Goal: Check status: Check status

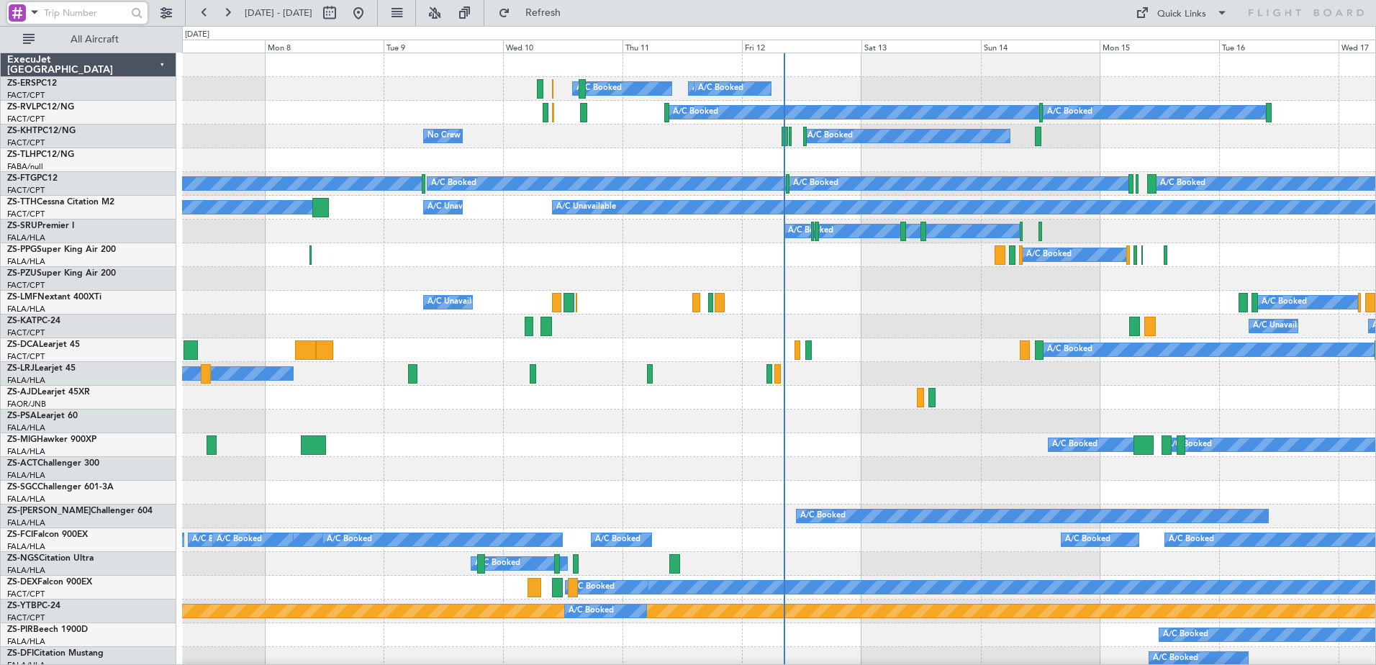
click at [58, 9] on input "text" at bounding box center [85, 13] width 83 height 22
click at [37, 11] on span at bounding box center [34, 12] width 17 height 18
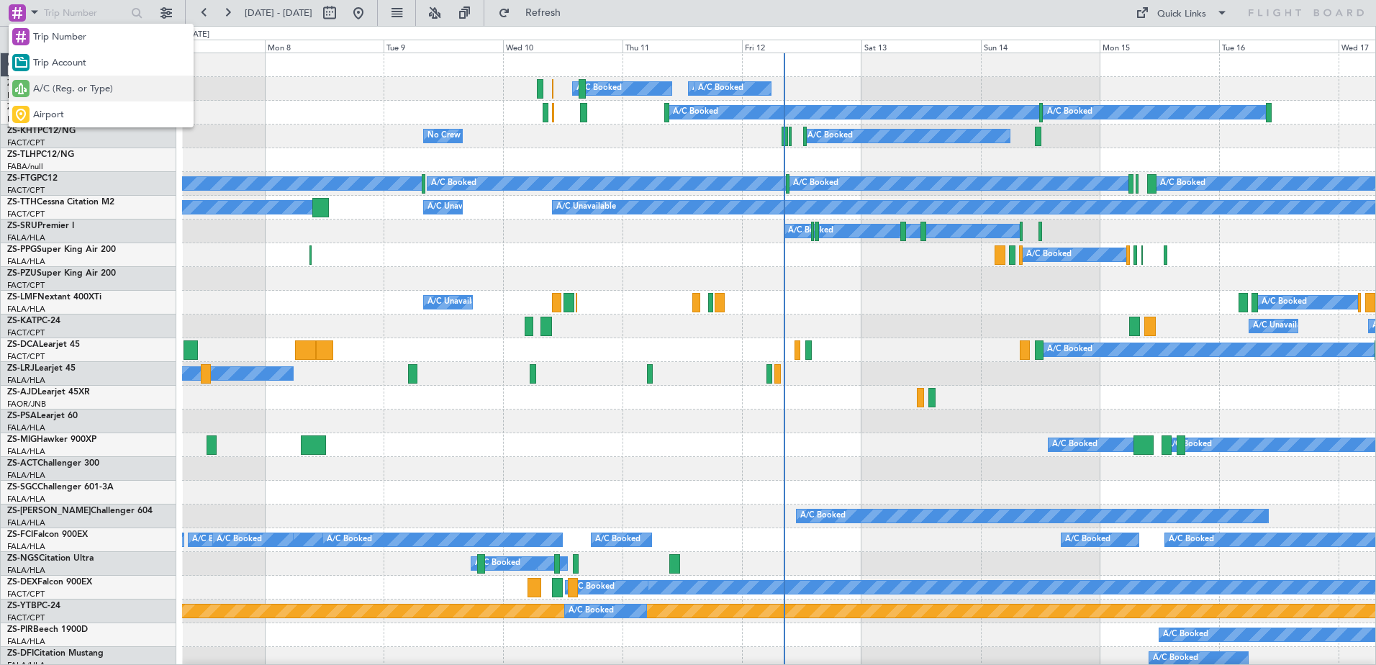
click at [45, 96] on span "A/C (Reg. or Type)" at bounding box center [73, 89] width 80 height 14
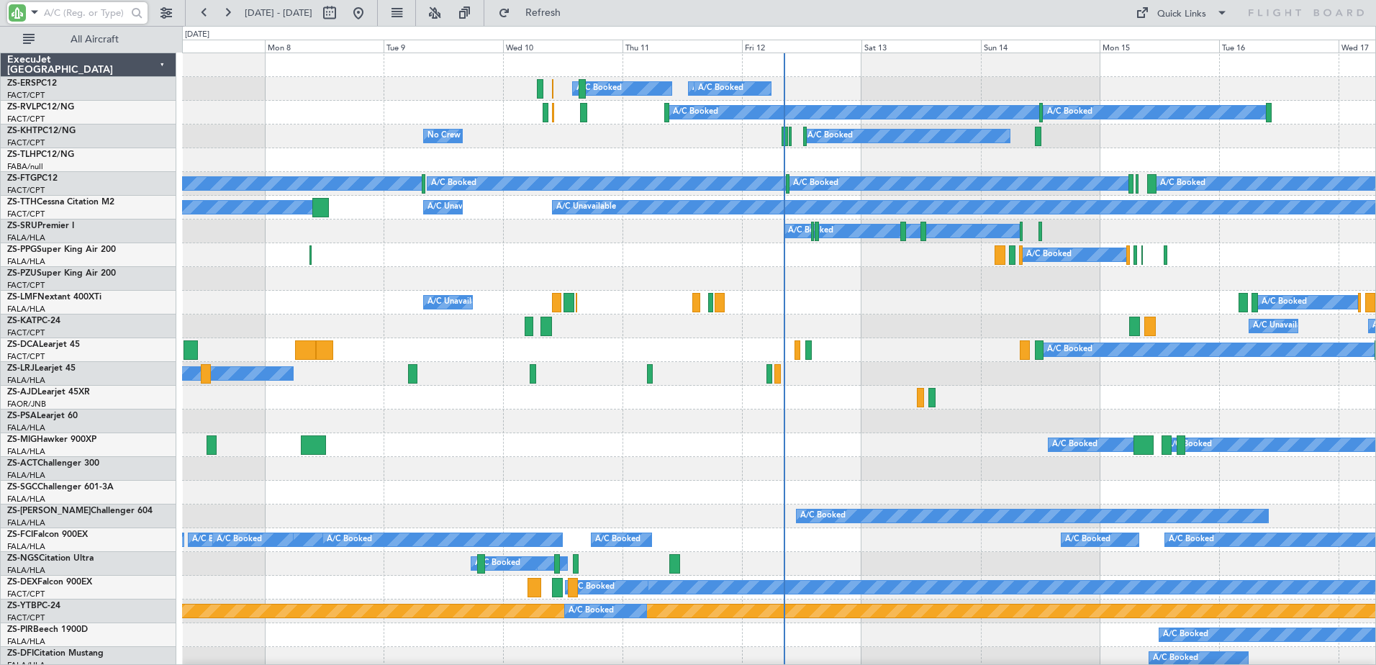
click at [60, 13] on input "text" at bounding box center [85, 13] width 83 height 22
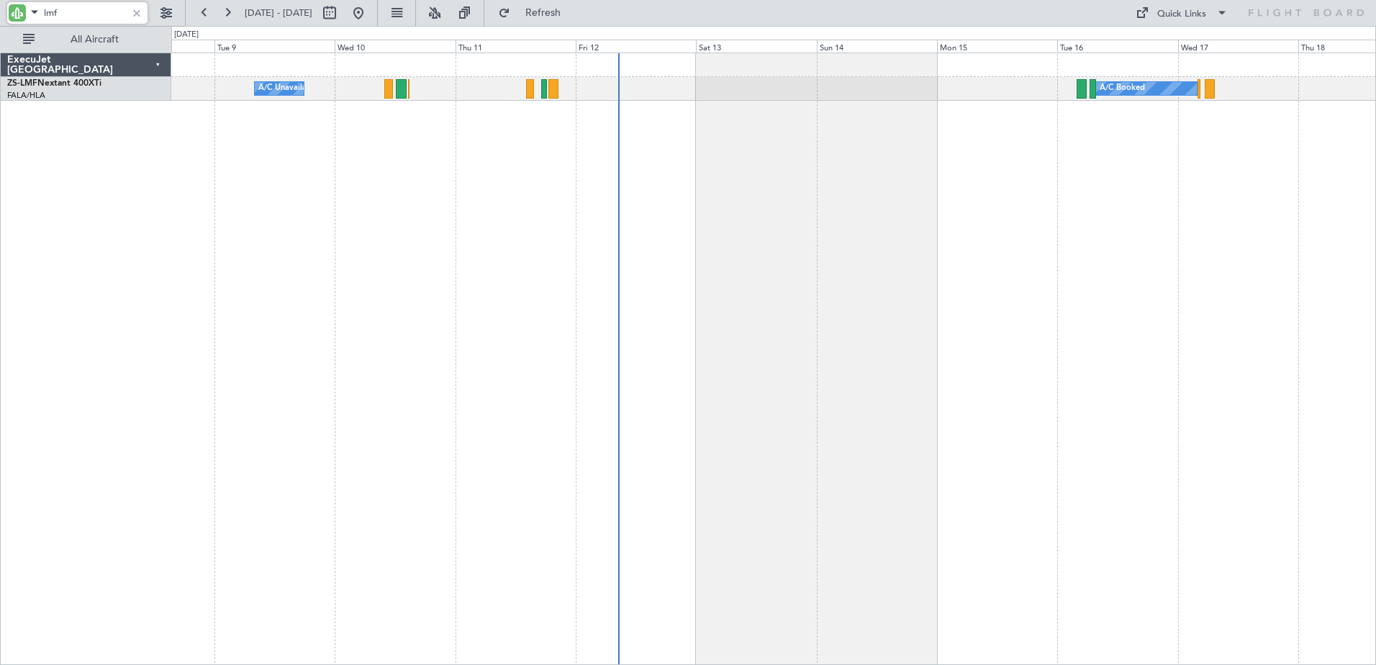
click at [882, 277] on div "A/C Booked A/C Unavailable A/C Booked" at bounding box center [773, 359] width 1204 height 612
type input "l"
type input "a"
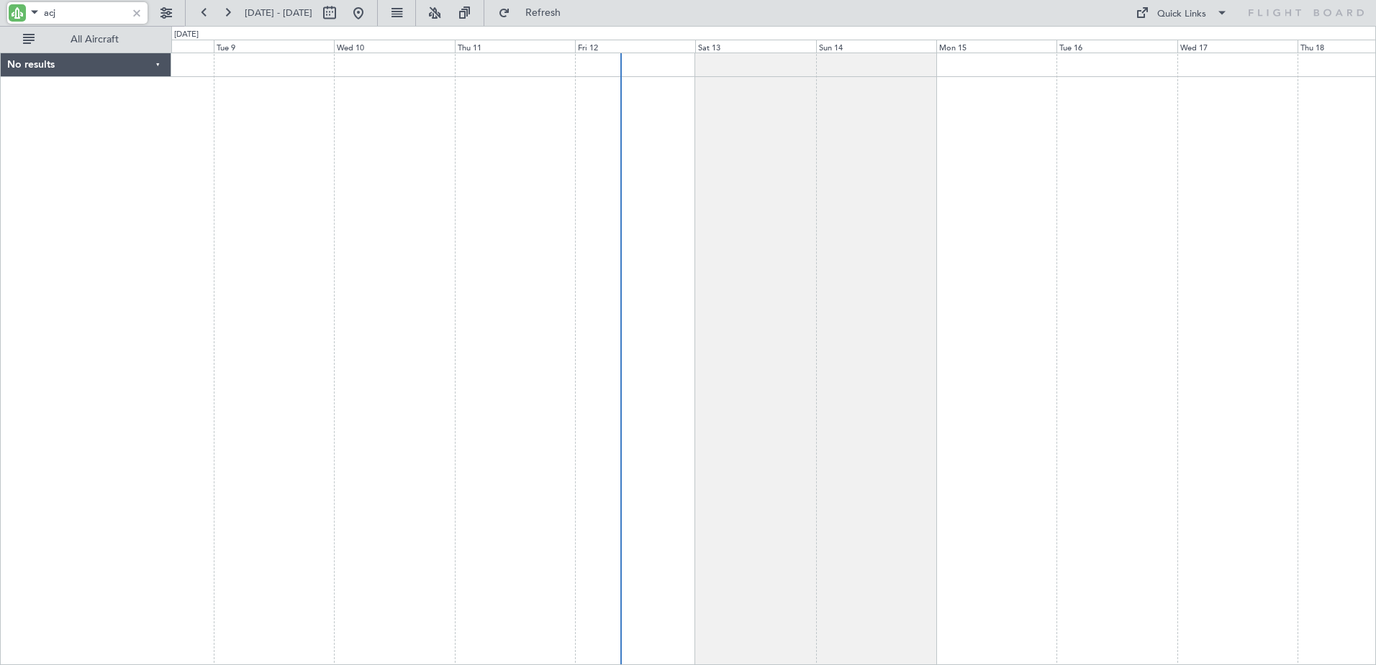
click at [50, 14] on input "acj" at bounding box center [85, 13] width 83 height 22
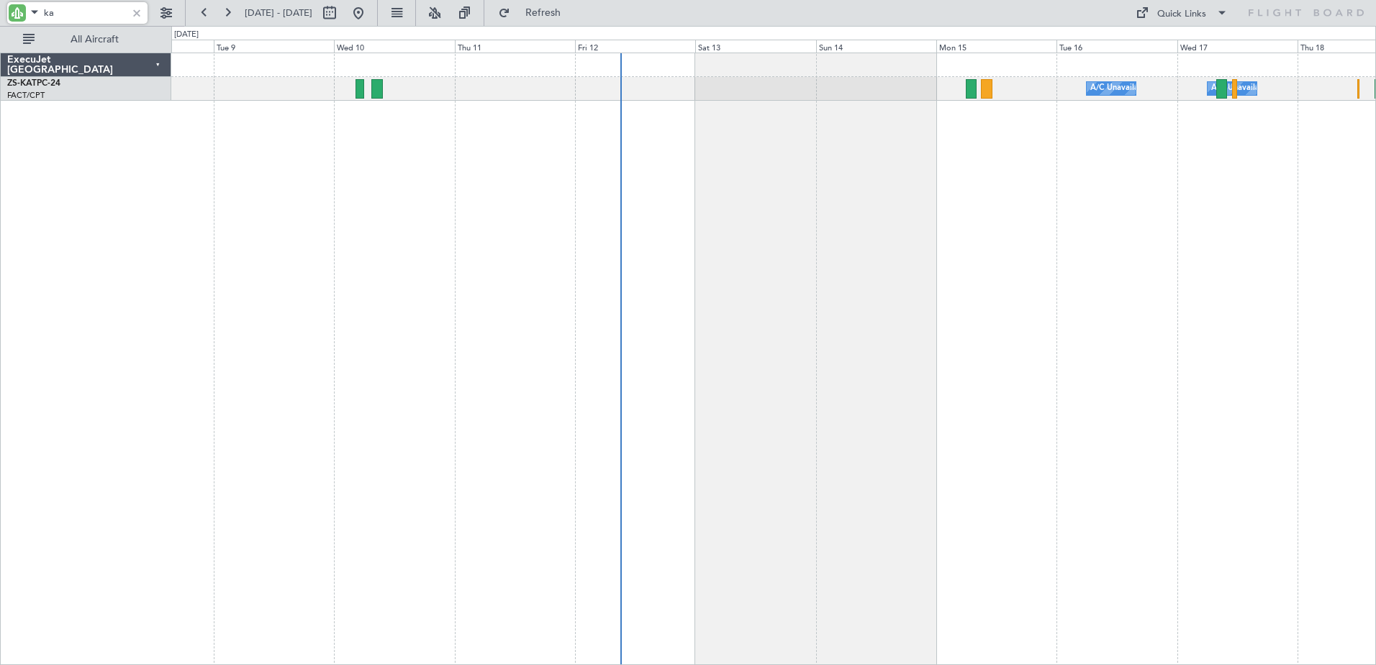
type input "k"
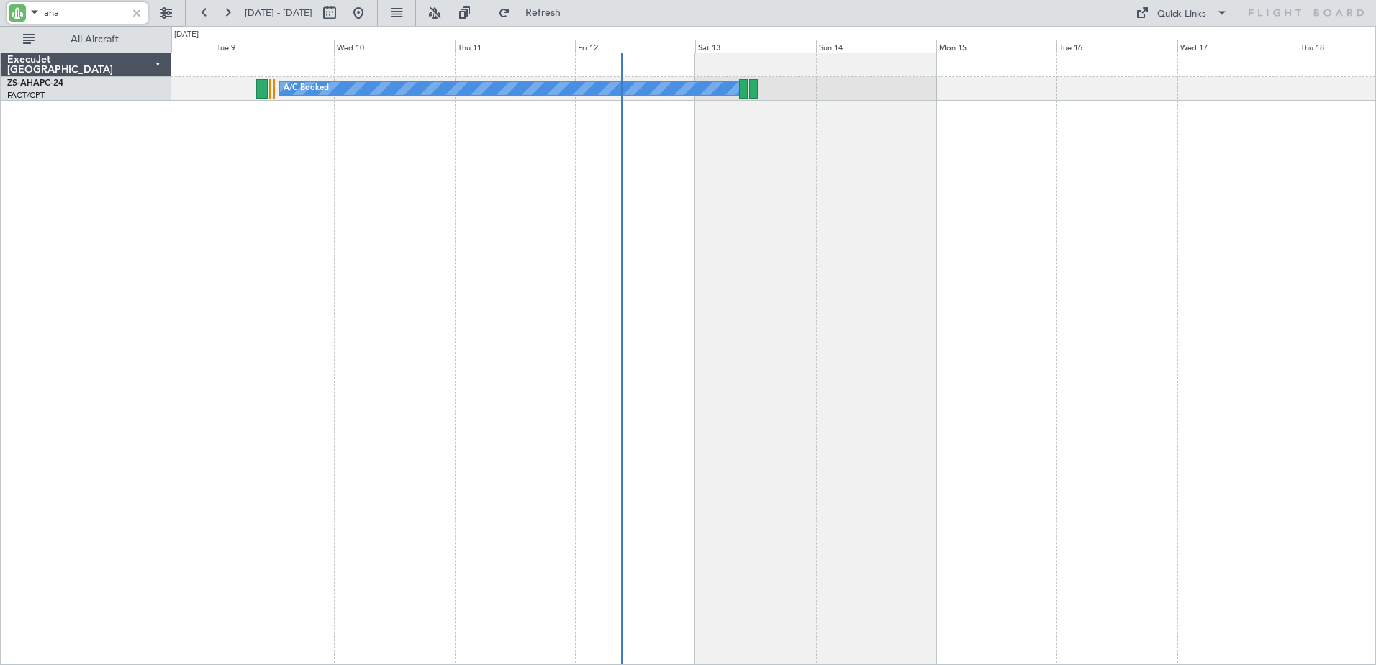
click at [50, 11] on input "aha" at bounding box center [85, 13] width 83 height 22
drag, startPoint x: 49, startPoint y: 11, endPoint x: 42, endPoint y: 5, distance: 9.2
click at [50, 10] on input "aha" at bounding box center [85, 13] width 83 height 22
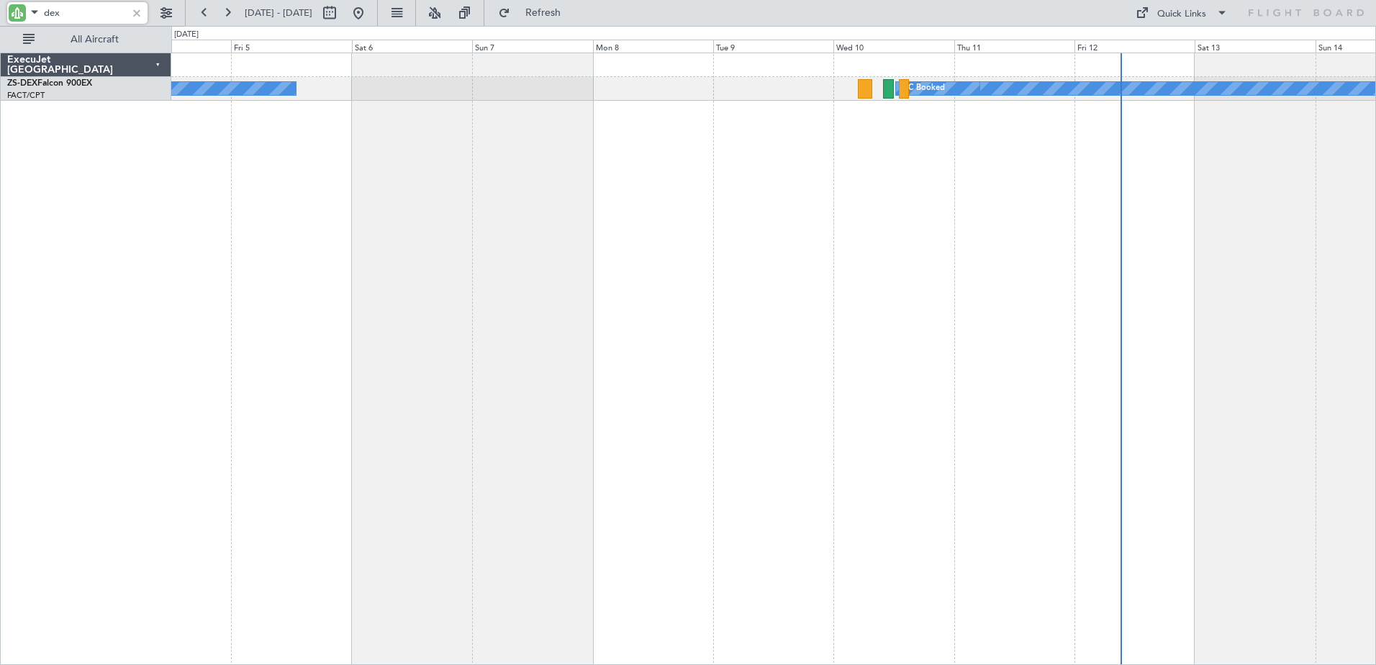
click at [1375, 287] on html "dex [DATE] - [DATE] Refresh Quick Links All Aircraft A/C Booked A/C Booked A/C …" at bounding box center [688, 332] width 1376 height 665
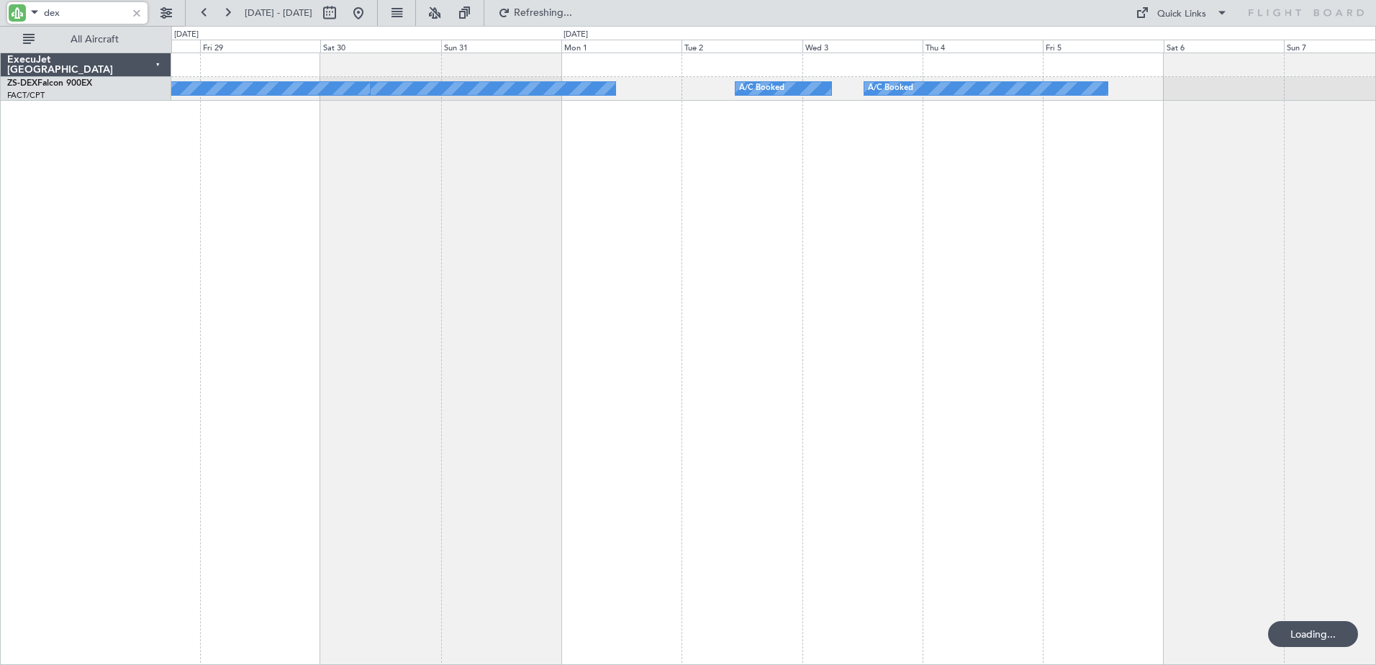
click at [108, 368] on div "A/C Booked A/C Booked A/C Booked A/C Booked ExecuJet [GEOGRAPHIC_DATA] ZS-DEX F…" at bounding box center [688, 345] width 1376 height 639
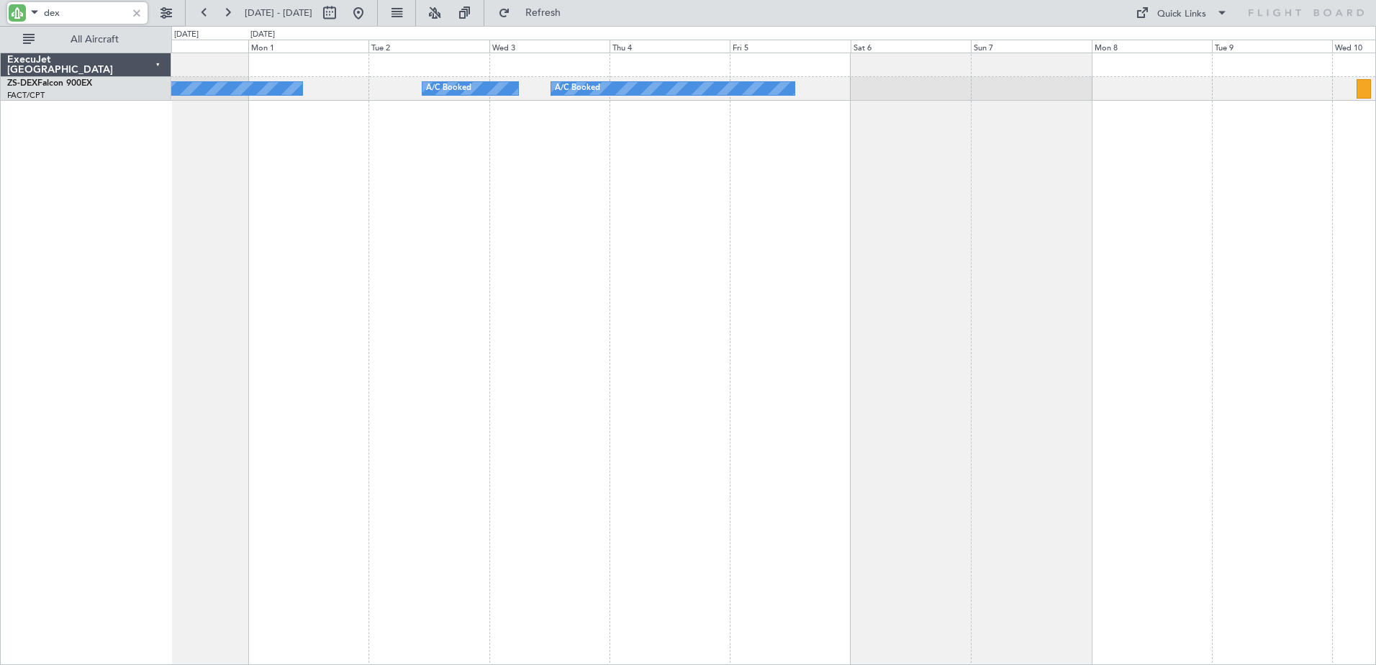
click at [1022, 305] on div "A/C Booked A/C Booked A/C Booked A/C Booked A/C Booked A/C Booked" at bounding box center [773, 359] width 1204 height 612
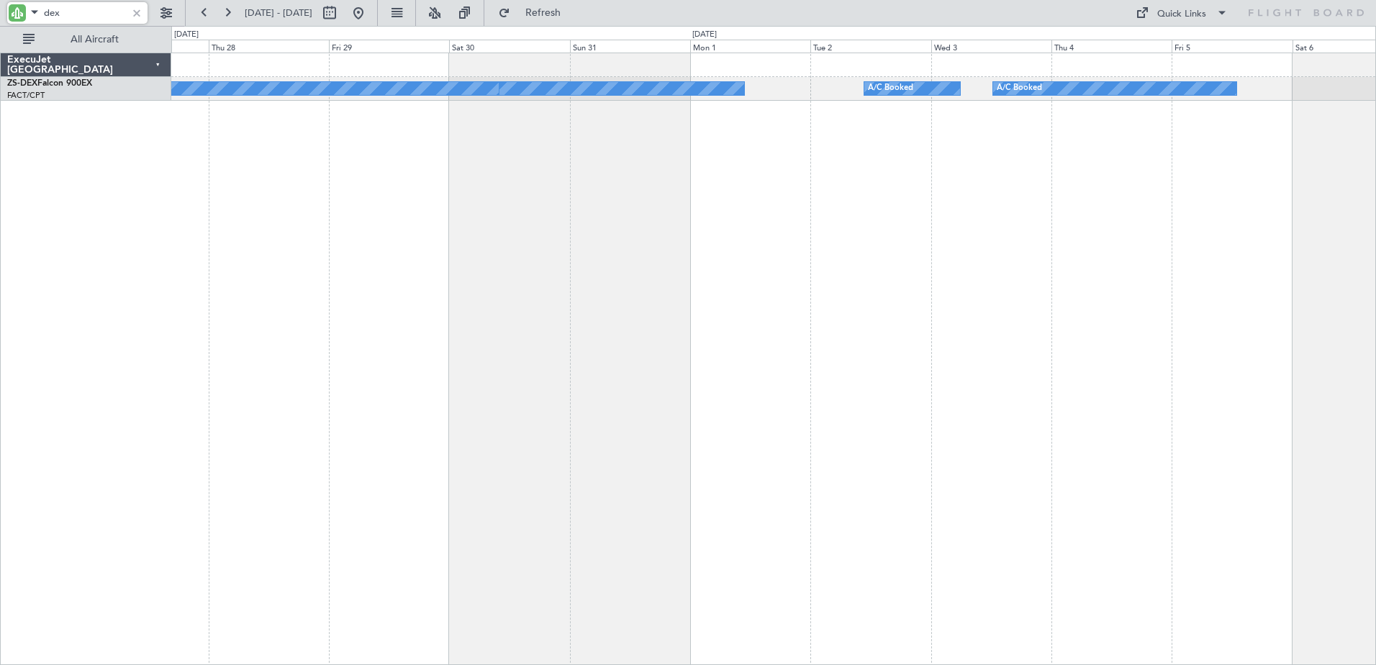
click at [1199, 424] on div "A/C Booked A/C Booked A/C Booked A/C Booked A/C Booked" at bounding box center [773, 359] width 1204 height 612
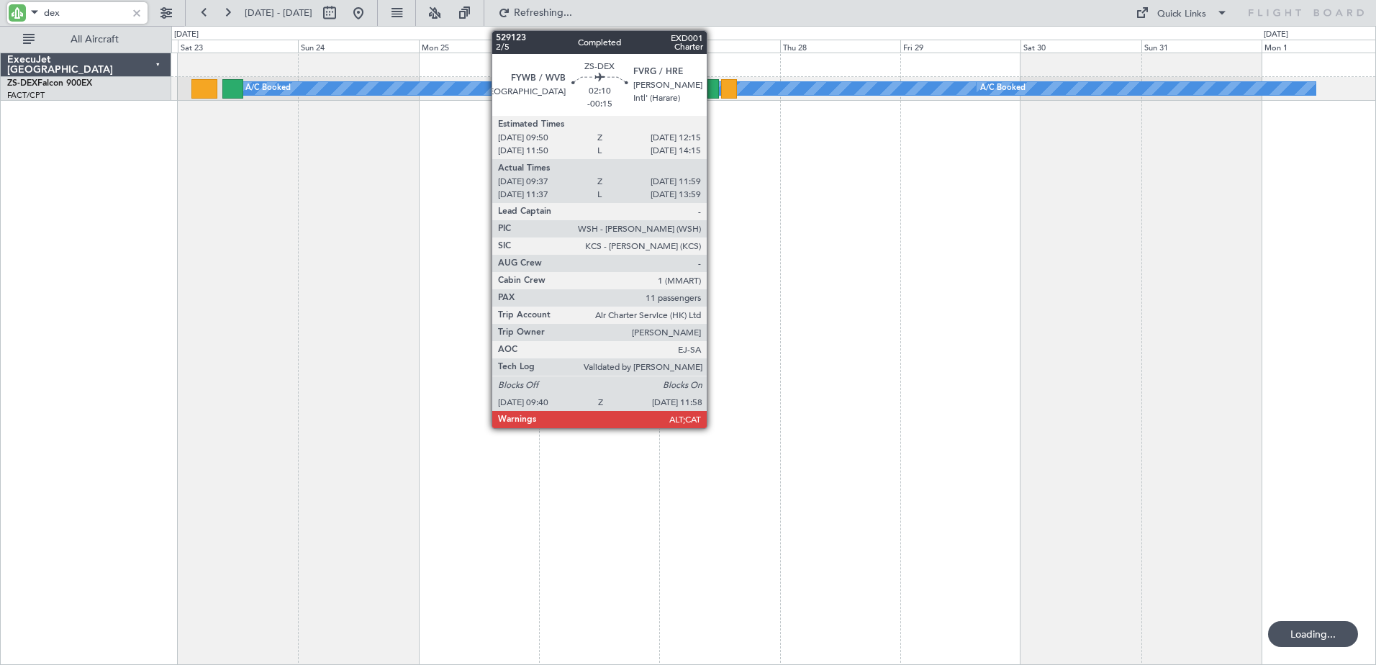
click at [713, 89] on div at bounding box center [713, 88] width 12 height 19
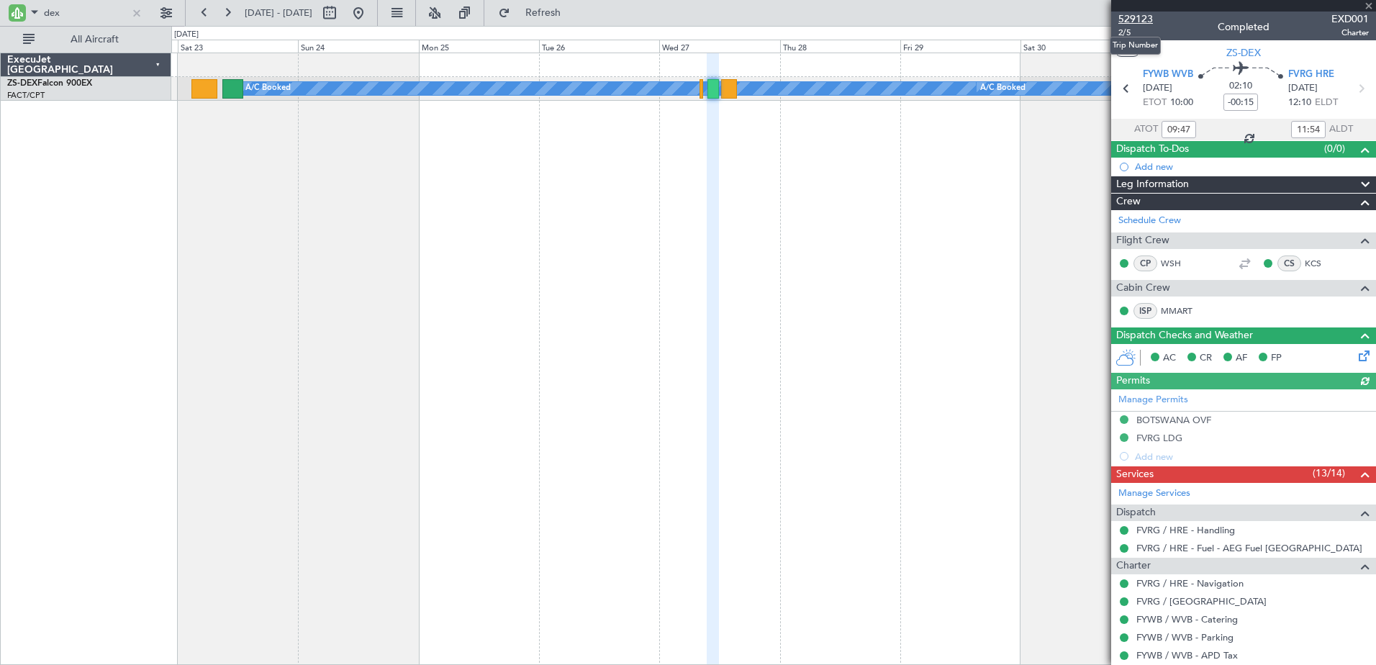
click at [1149, 19] on span "529123" at bounding box center [1135, 19] width 35 height 15
click at [49, 13] on input "dex" at bounding box center [85, 13] width 83 height 22
click at [53, 13] on input "dex" at bounding box center [85, 13] width 83 height 22
type input "x"
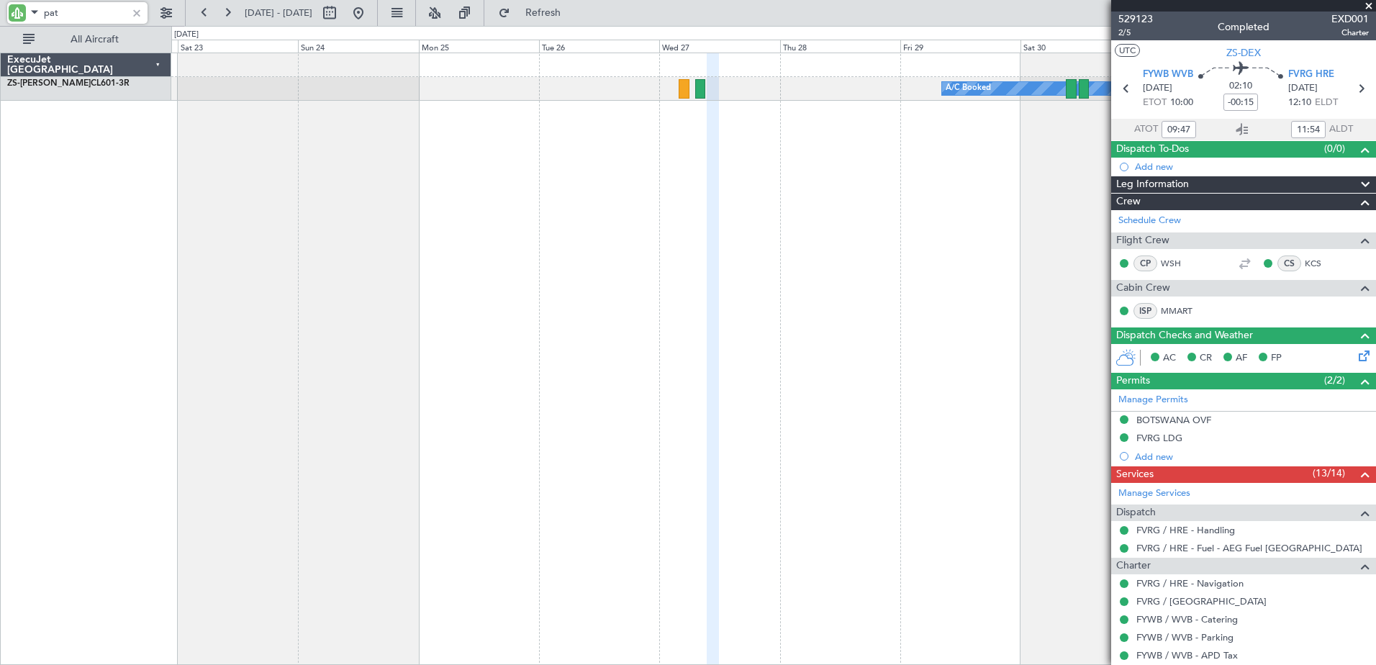
type input "pat"
click at [1364, 4] on span at bounding box center [1368, 6] width 14 height 13
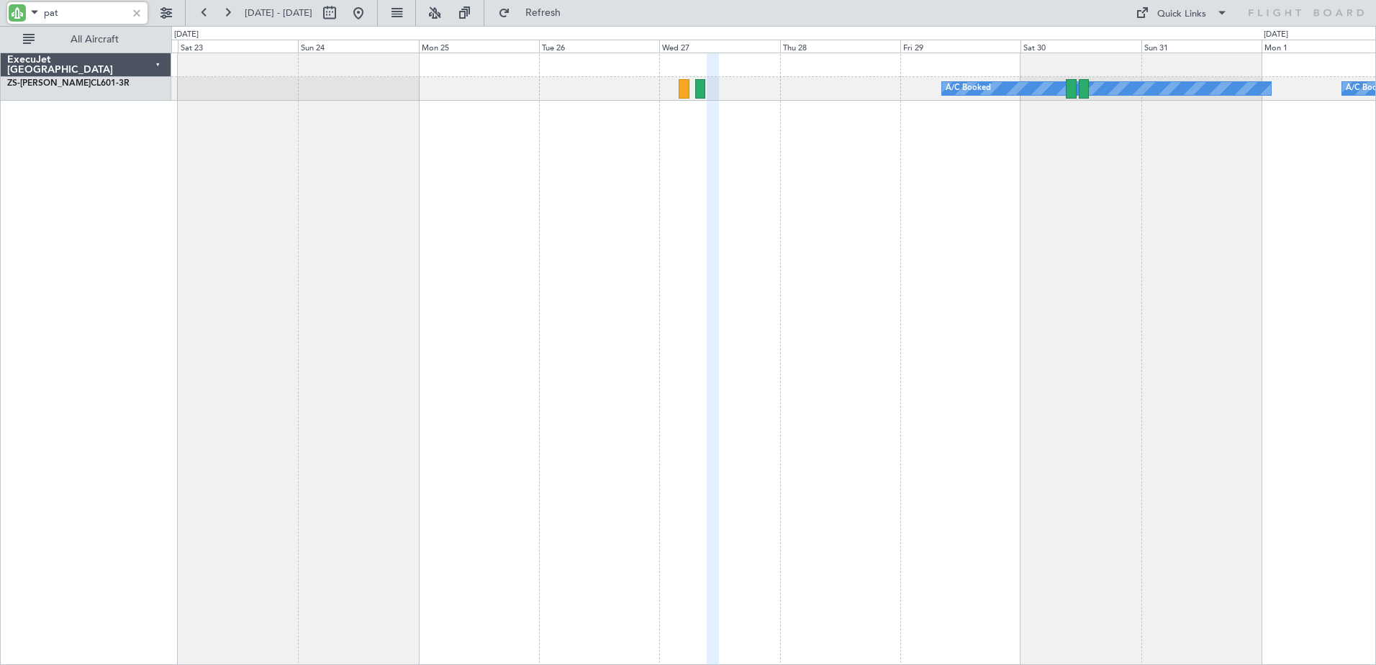
type input "0"
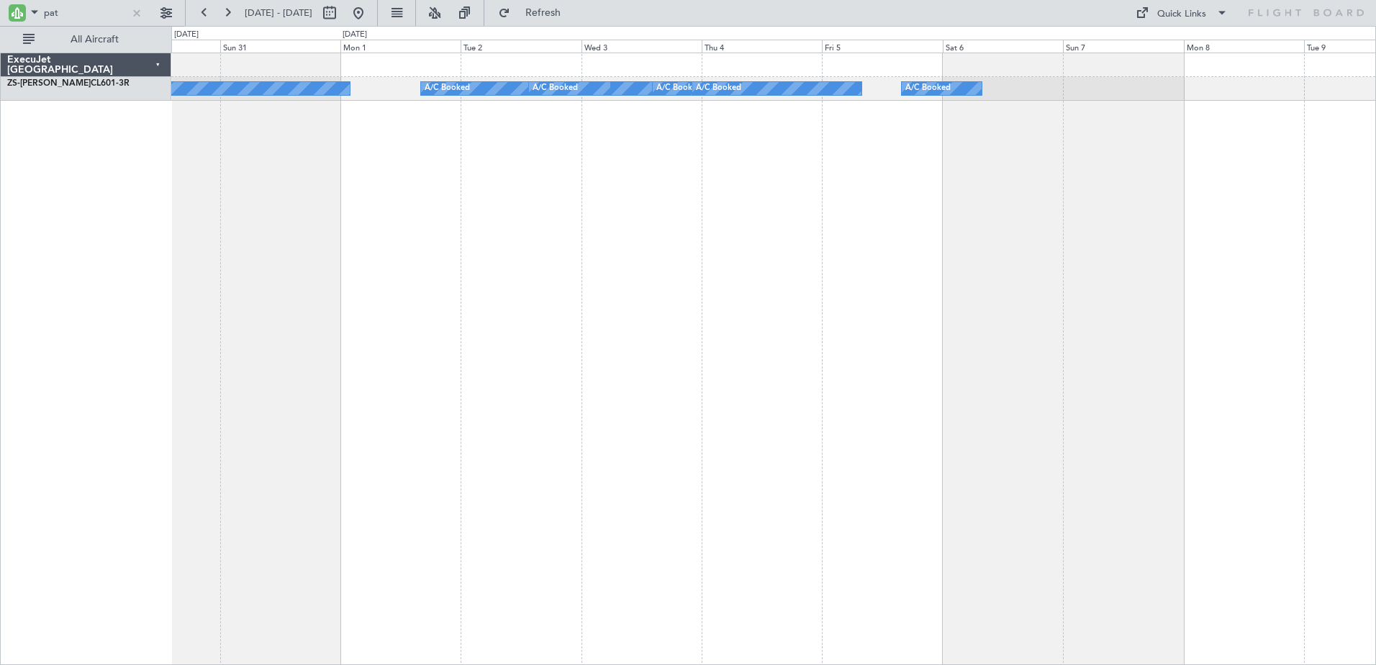
click at [326, 390] on div "A/C Booked A/C Booked A/C Booked A/C Booked A/C Booked A/C Booked A/C Booked A/…" at bounding box center [773, 359] width 1204 height 612
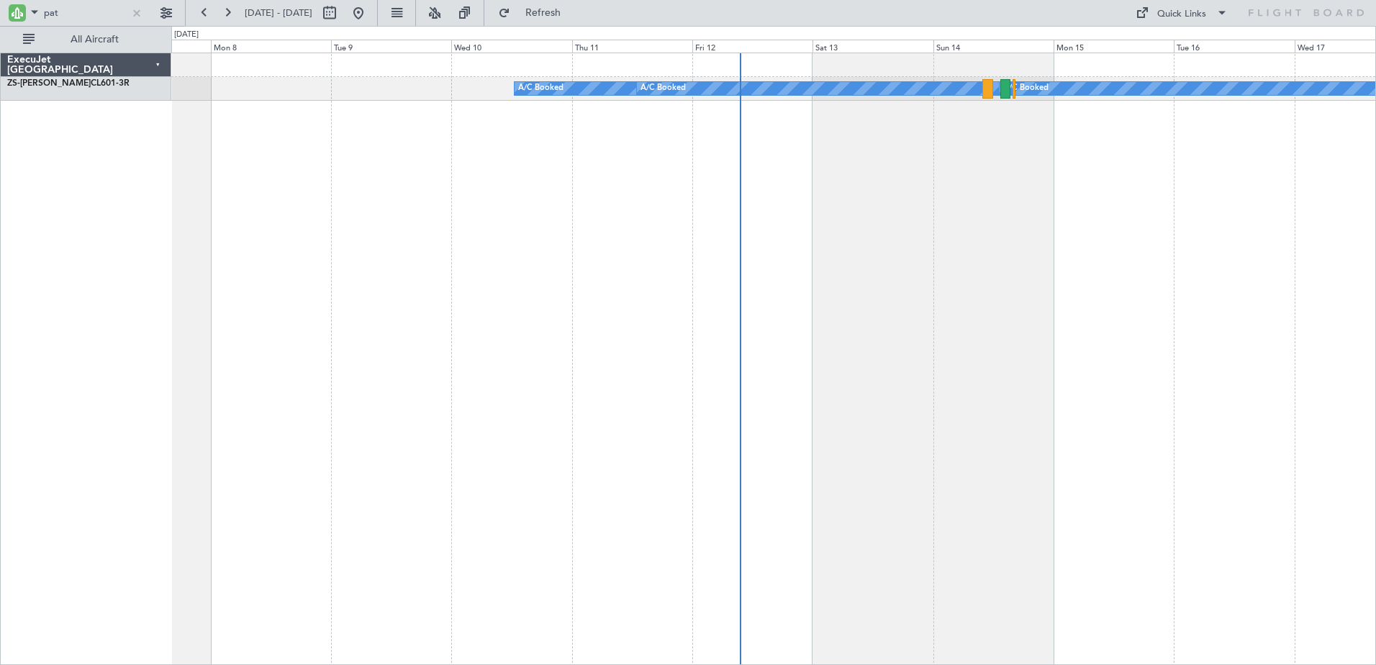
click at [194, 556] on div "A/C Booked A/C Booked A/C Booked A/C Booked A/C Booked A/C Booked" at bounding box center [773, 359] width 1204 height 612
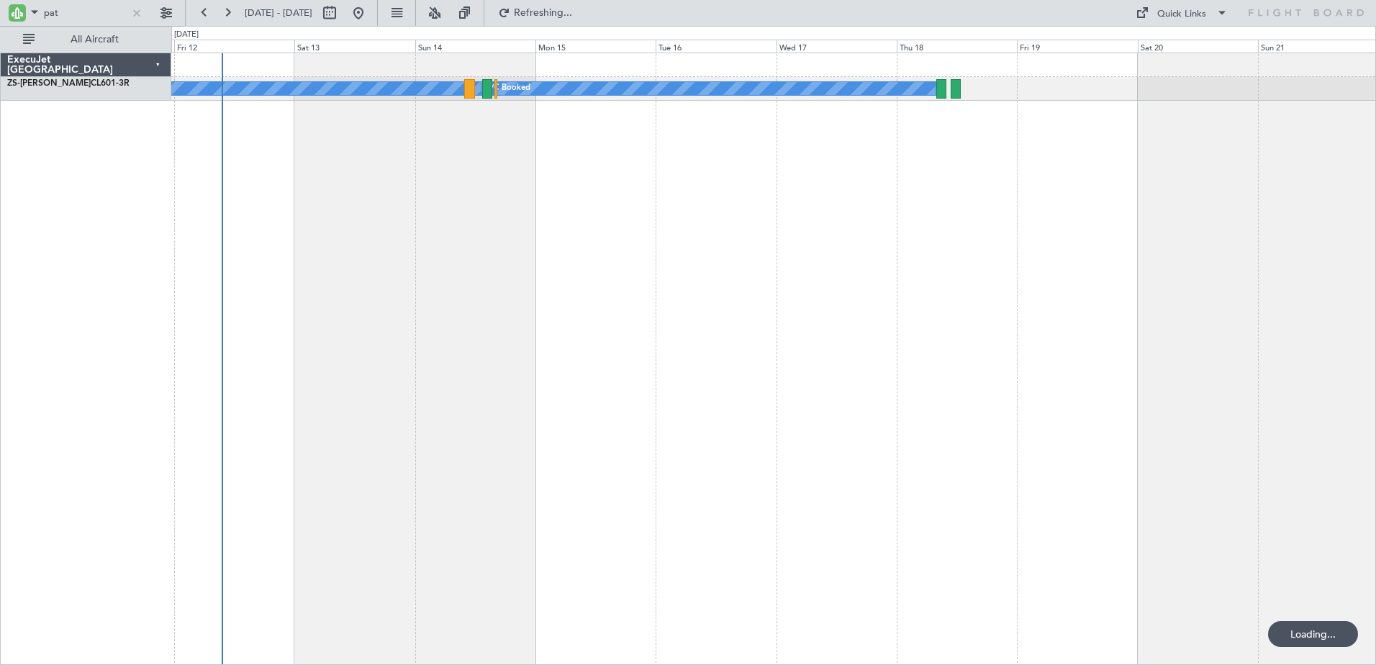
click at [378, 371] on div "A/C Booked A/C Booked A/C Booked" at bounding box center [773, 359] width 1204 height 612
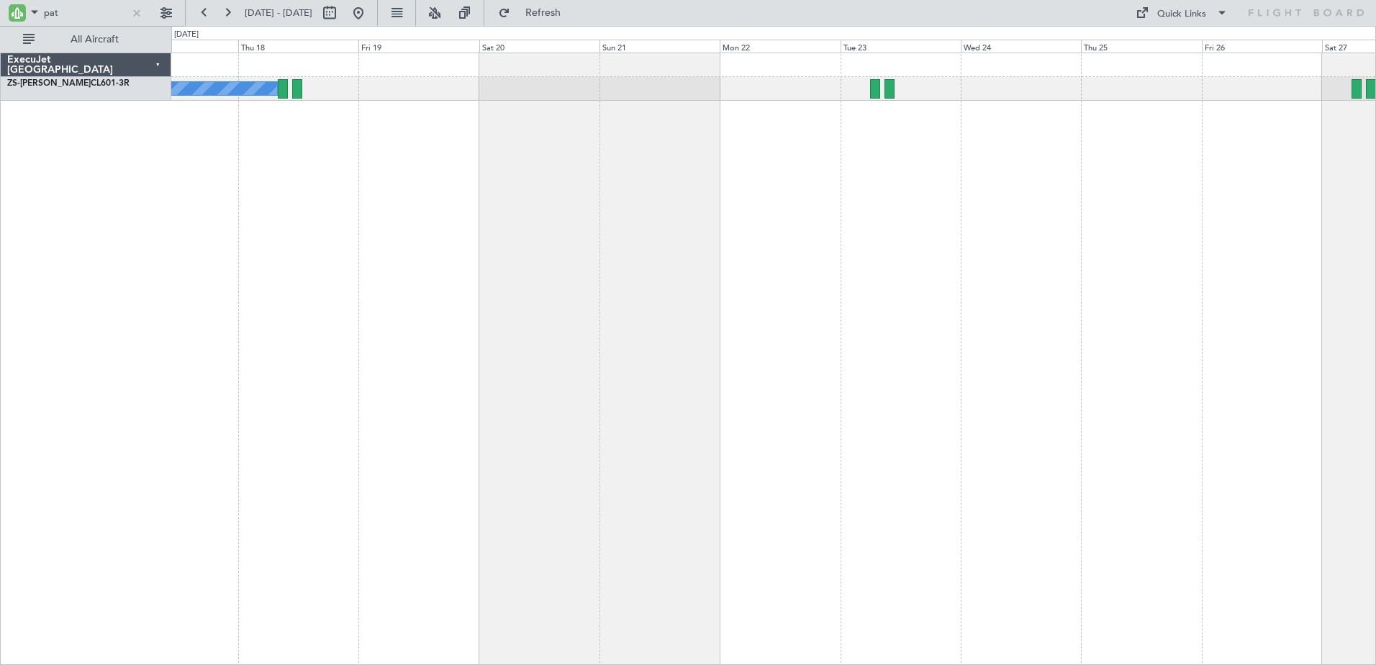
click at [877, 279] on div "A/C Booked A/C Booked A/C Booked" at bounding box center [773, 359] width 1204 height 612
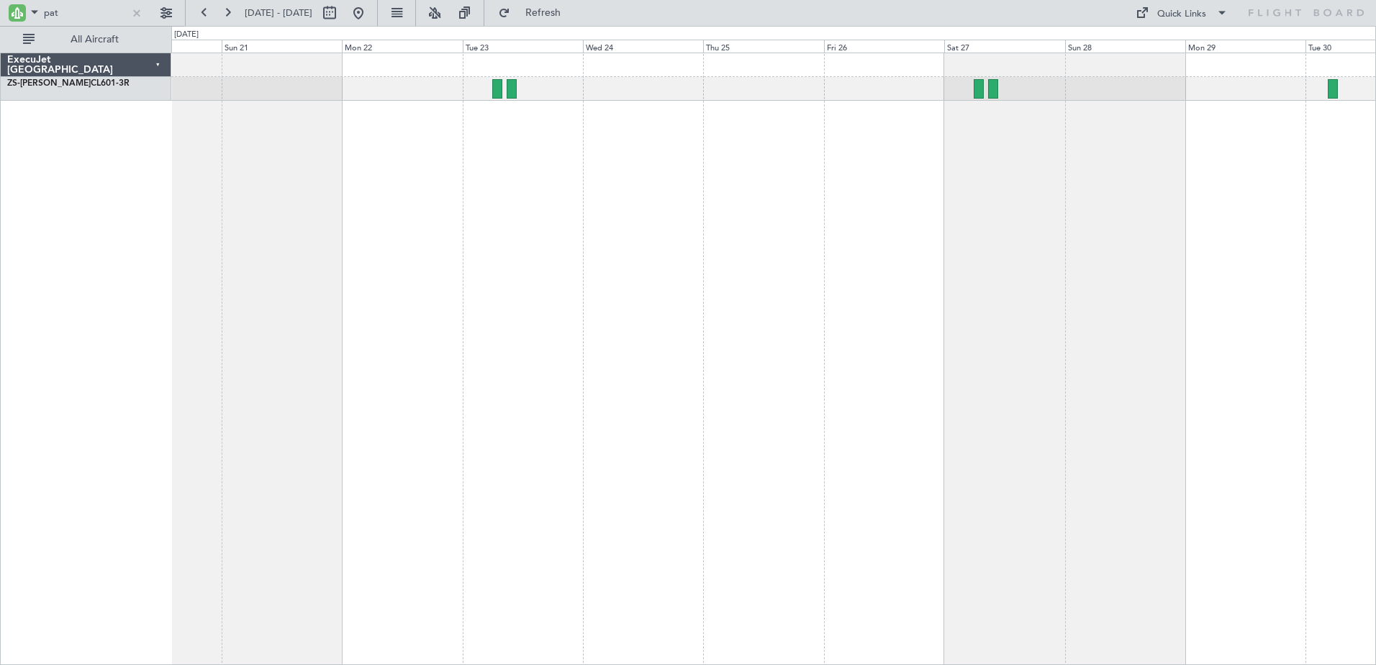
click at [741, 297] on div "A/C Booked A/C Booked A/C Booked" at bounding box center [773, 359] width 1204 height 612
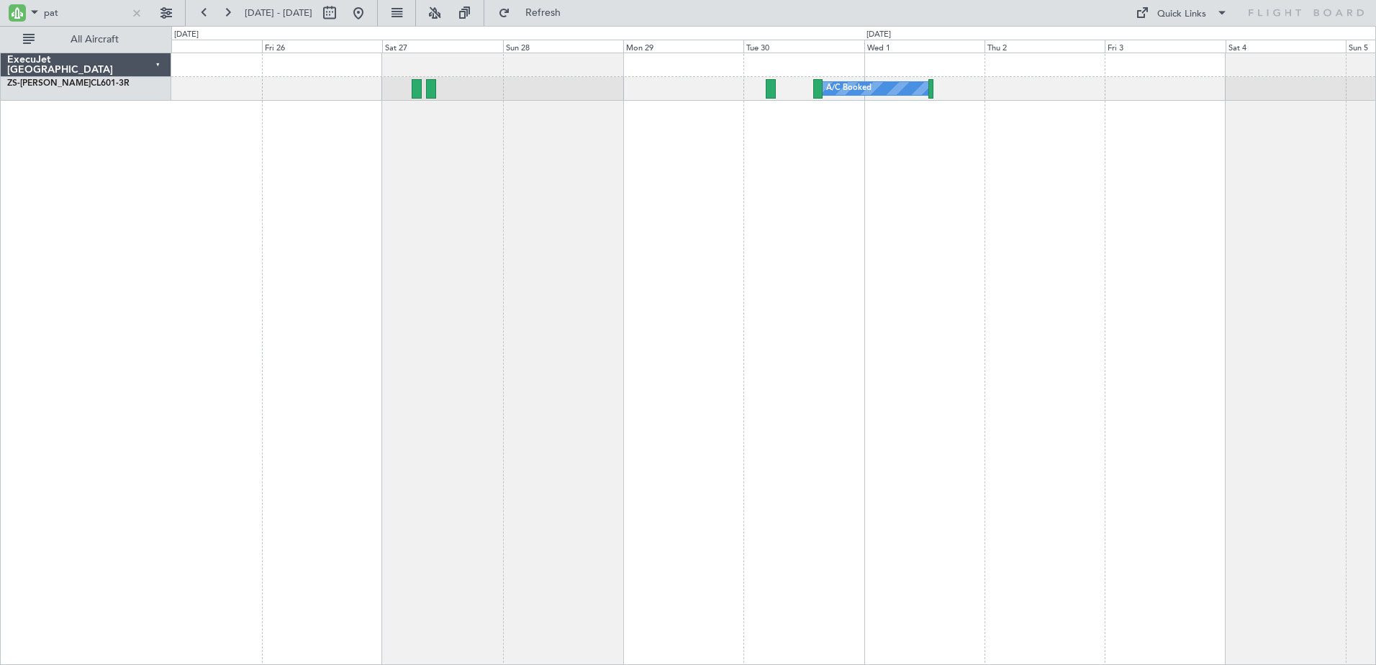
click at [673, 373] on div "A/C Booked" at bounding box center [773, 359] width 1204 height 612
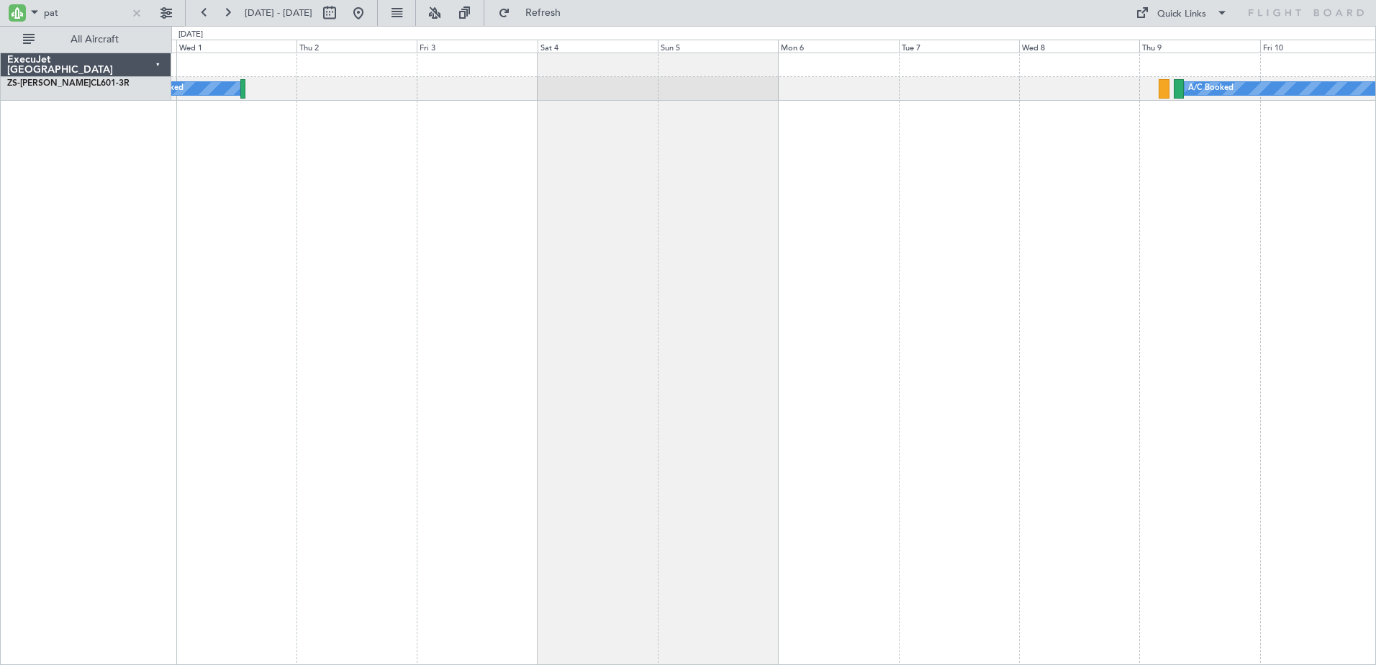
click at [408, 257] on div "A/C Booked A/C Booked" at bounding box center [773, 359] width 1204 height 612
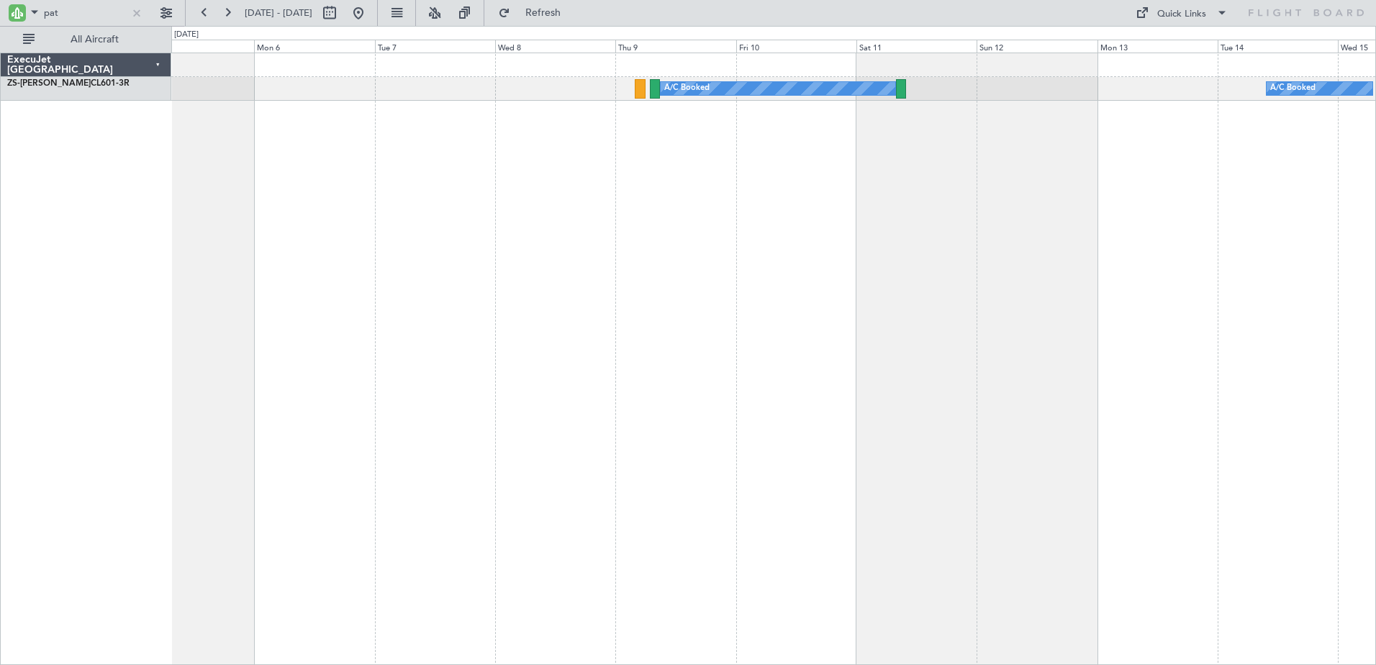
click at [811, 231] on div "A/C Booked A/C Booked" at bounding box center [773, 359] width 1204 height 612
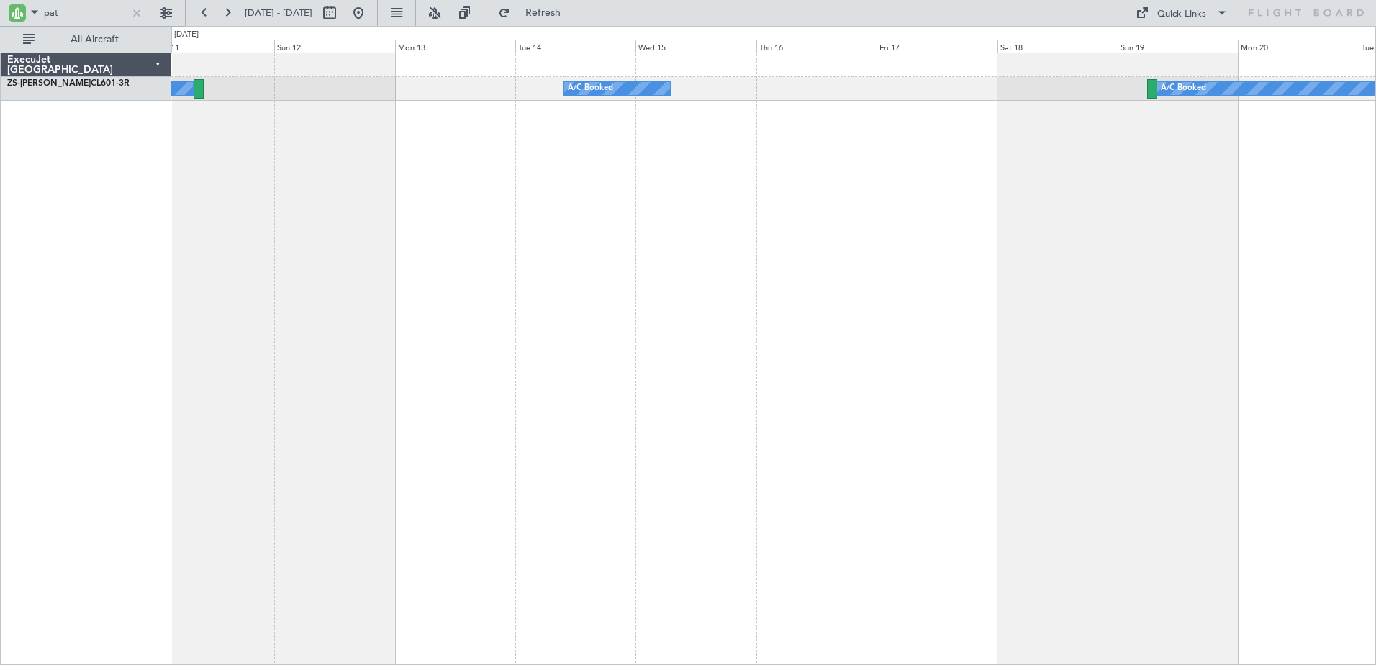
click at [414, 399] on div "A/C Booked A/C Booked A/C Booked" at bounding box center [773, 359] width 1204 height 612
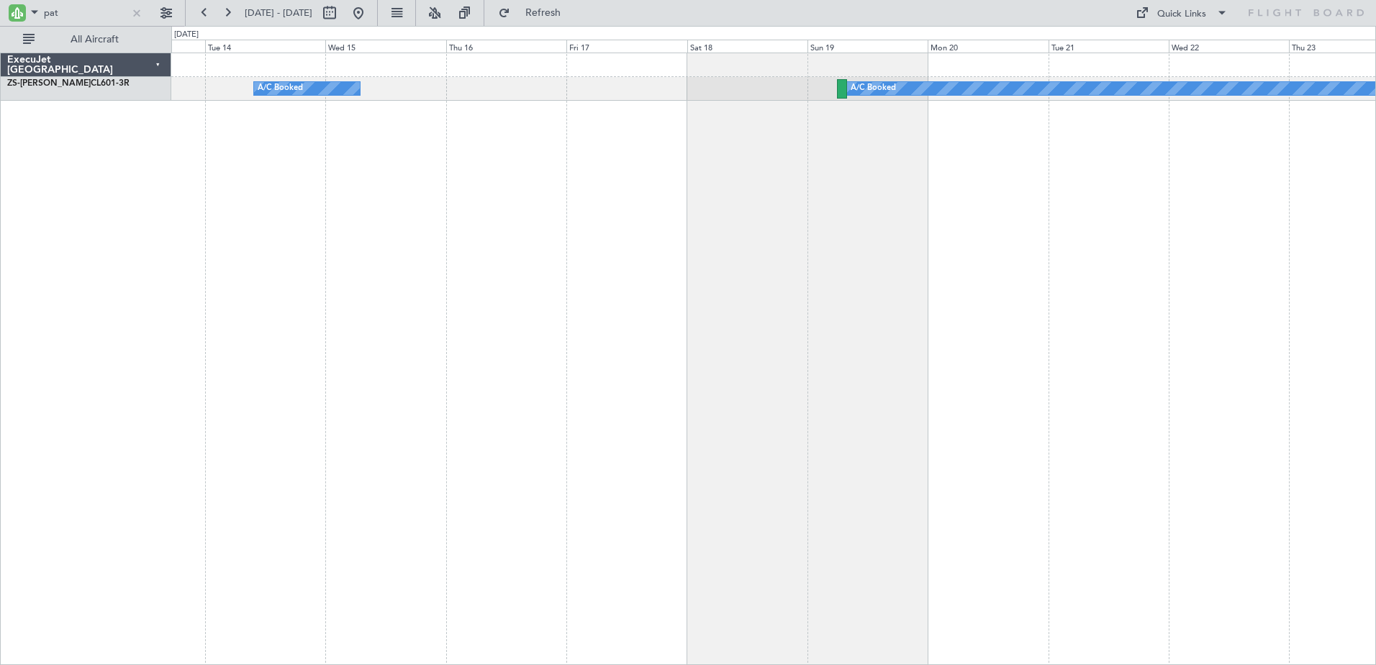
click at [1268, 201] on div "A/C Booked A/C Booked A/C Booked" at bounding box center [773, 359] width 1204 height 612
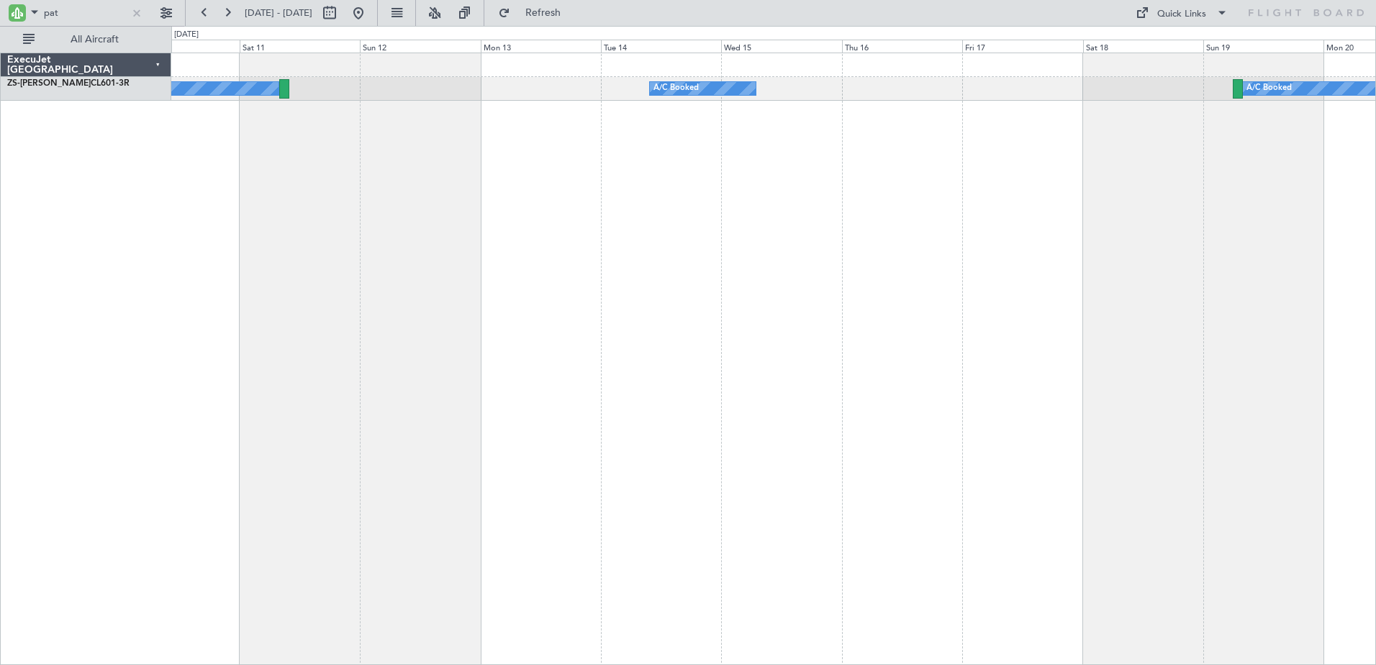
click at [843, 245] on div "A/C Booked A/C Booked A/C Booked" at bounding box center [773, 359] width 1204 height 612
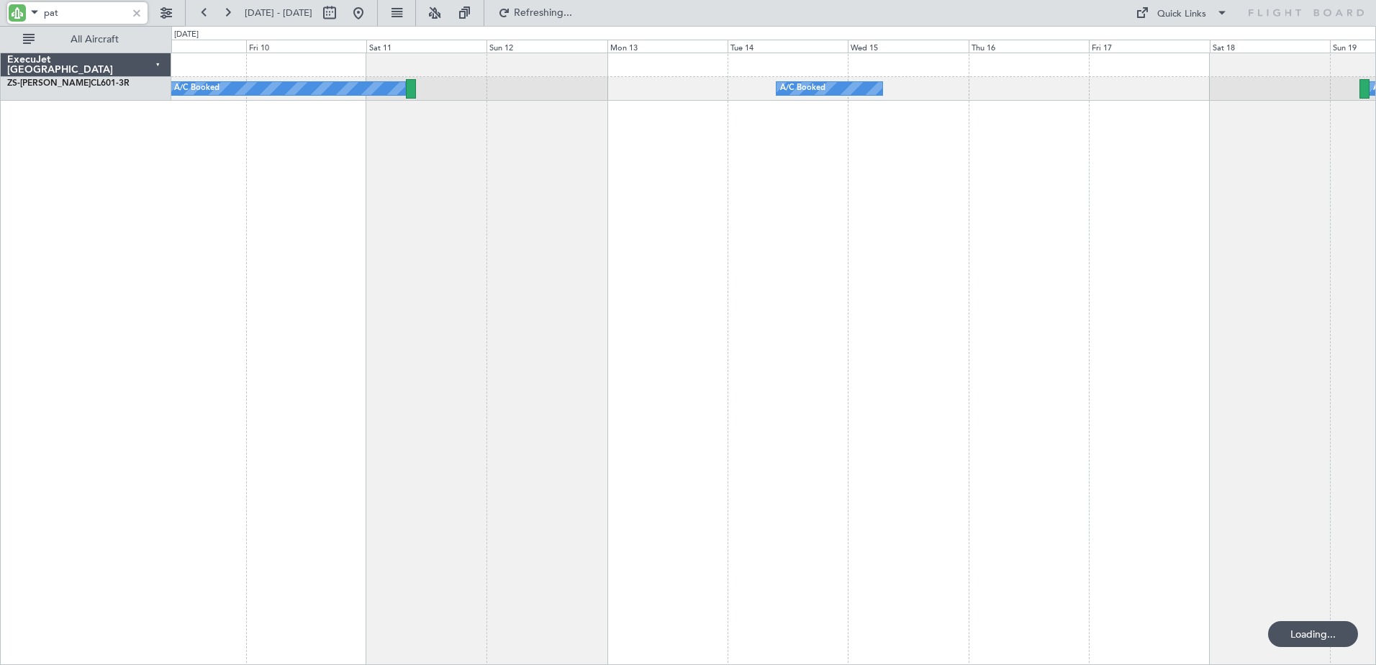
click at [47, 11] on input "pat" at bounding box center [85, 13] width 83 height 22
click at [47, 13] on input "pat" at bounding box center [85, 13] width 83 height 22
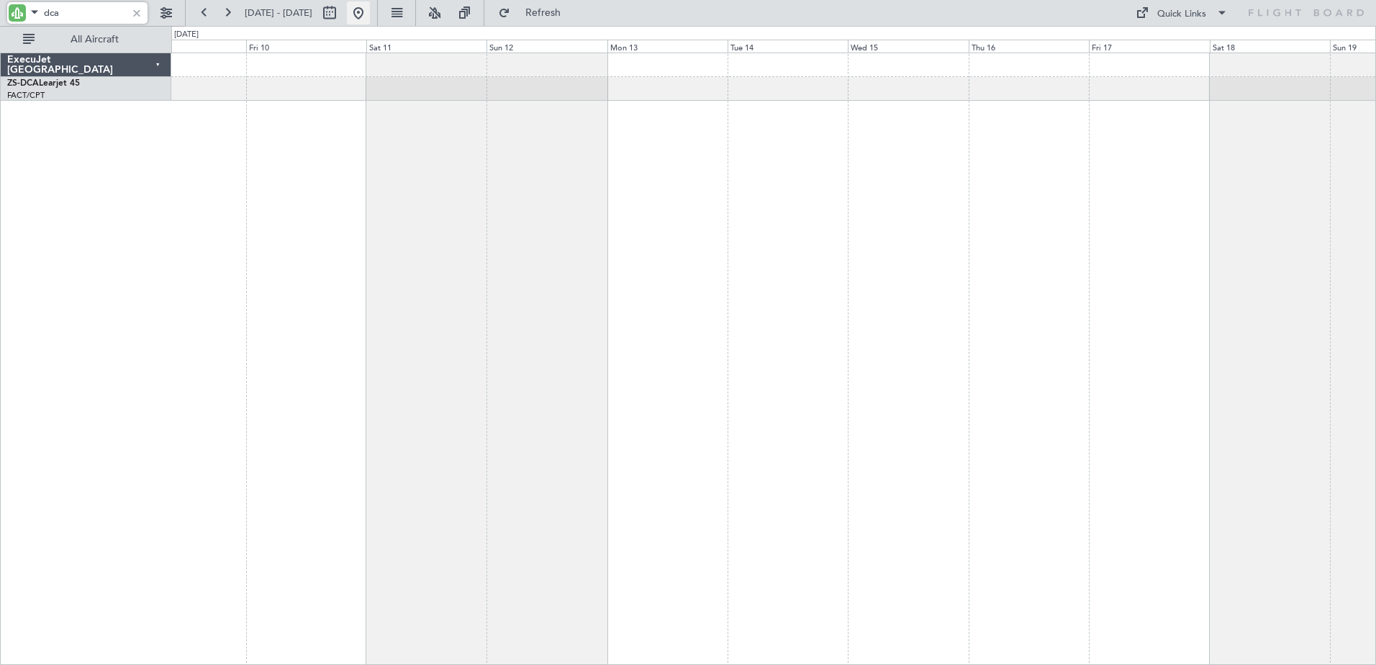
type input "dca"
click at [370, 10] on button at bounding box center [358, 12] width 23 height 23
